Goal: Navigation & Orientation: Find specific page/section

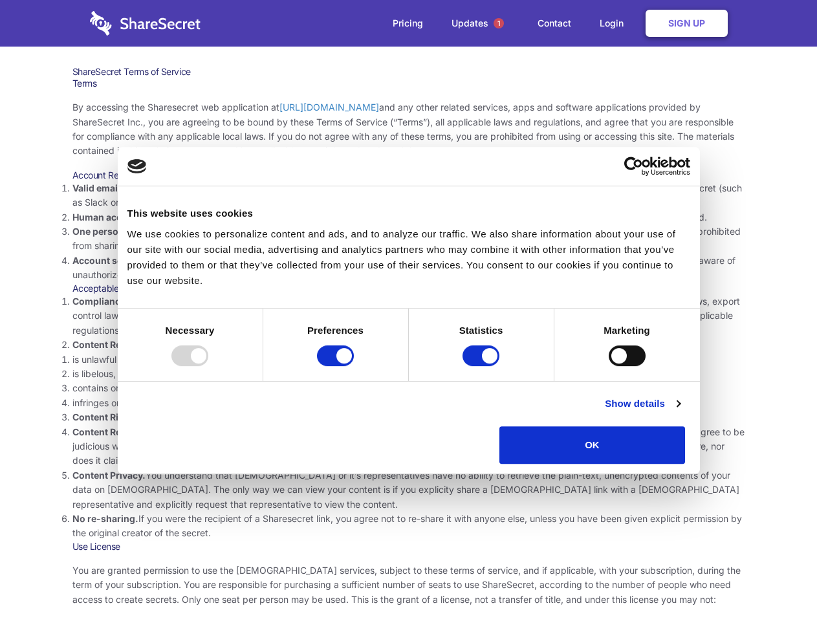
click at [408, 310] on li "Compliance with local laws and regulations. Your use of the Sharesecret must no…" at bounding box center [408, 315] width 672 height 43
click at [208, 366] on div at bounding box center [189, 355] width 37 height 21
click at [354, 366] on input "Preferences" at bounding box center [335, 355] width 37 height 21
checkbox input "false"
click at [482, 366] on input "Statistics" at bounding box center [480, 355] width 37 height 21
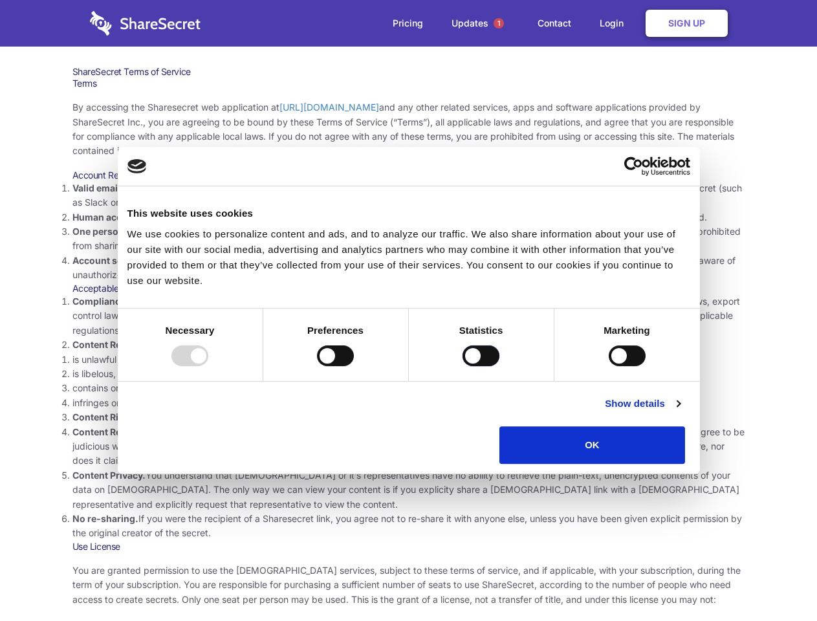
checkbox input "false"
click at [608, 366] on input "Marketing" at bounding box center [626, 355] width 37 height 21
checkbox input "true"
click at [680, 411] on link "Show details" at bounding box center [642, 404] width 75 height 16
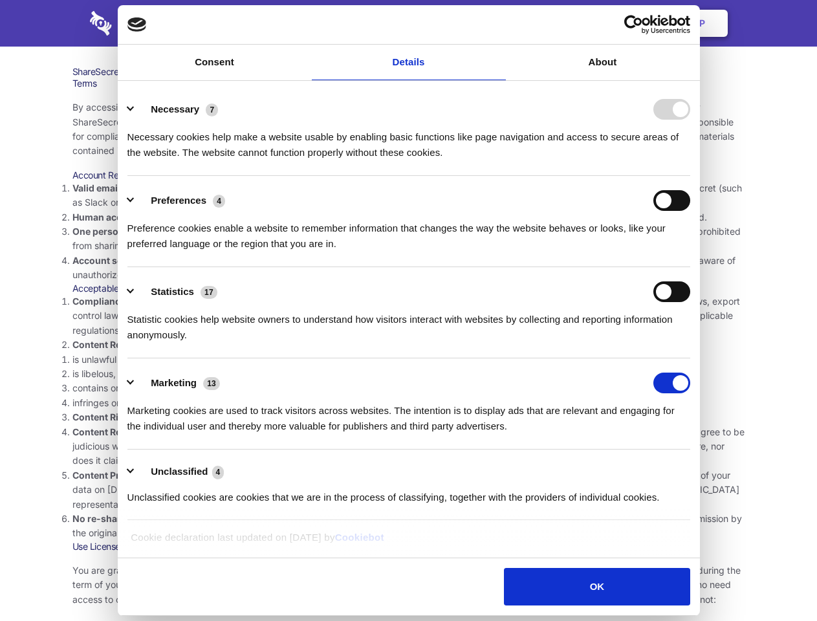
click at [690, 343] on div "Statistic cookies help website owners to understand how visitors interact with …" at bounding box center [408, 322] width 563 height 41
click at [498, 23] on span "1" at bounding box center [498, 23] width 10 height 10
